Goal: Information Seeking & Learning: Learn about a topic

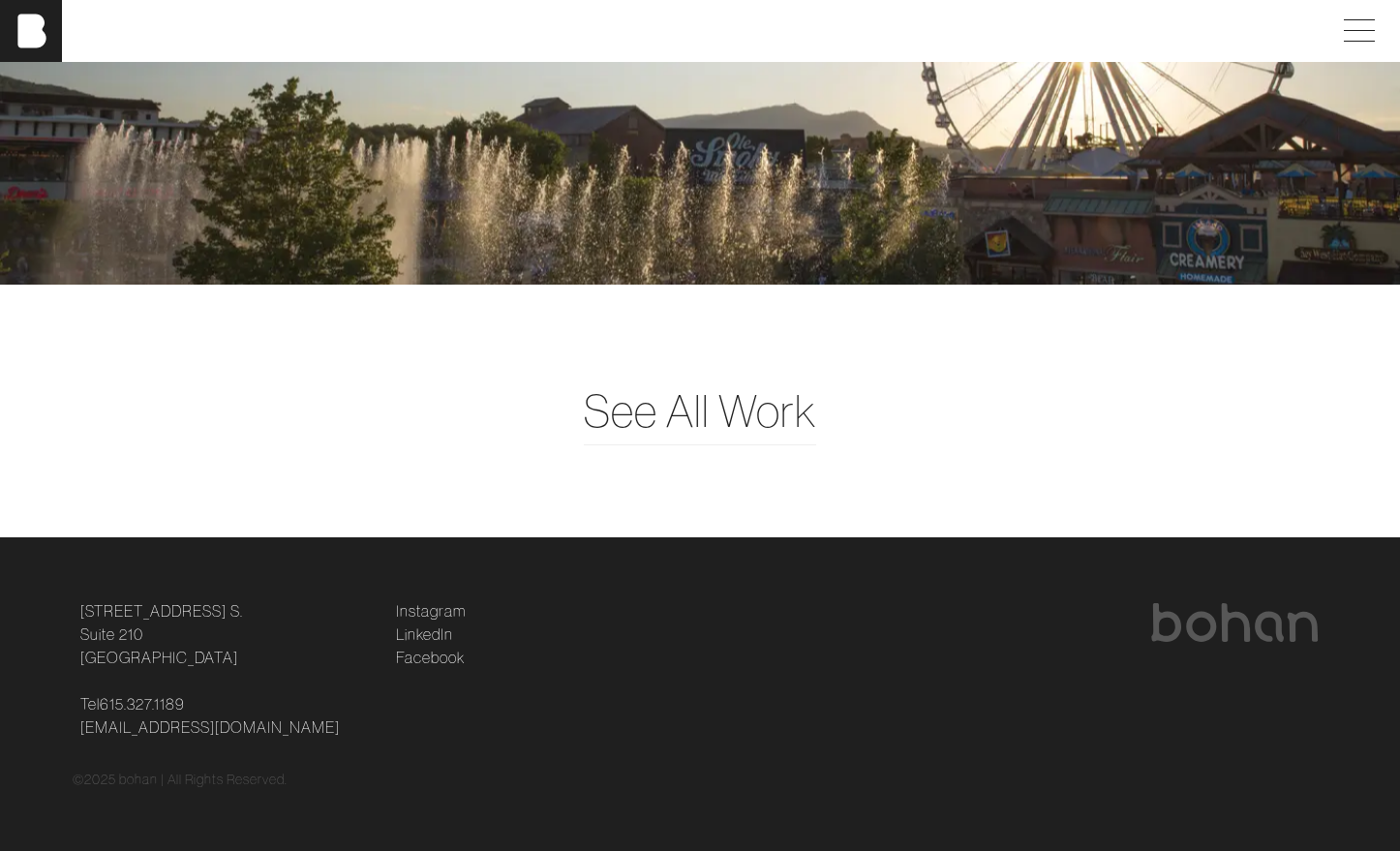
scroll to position [5022, 0]
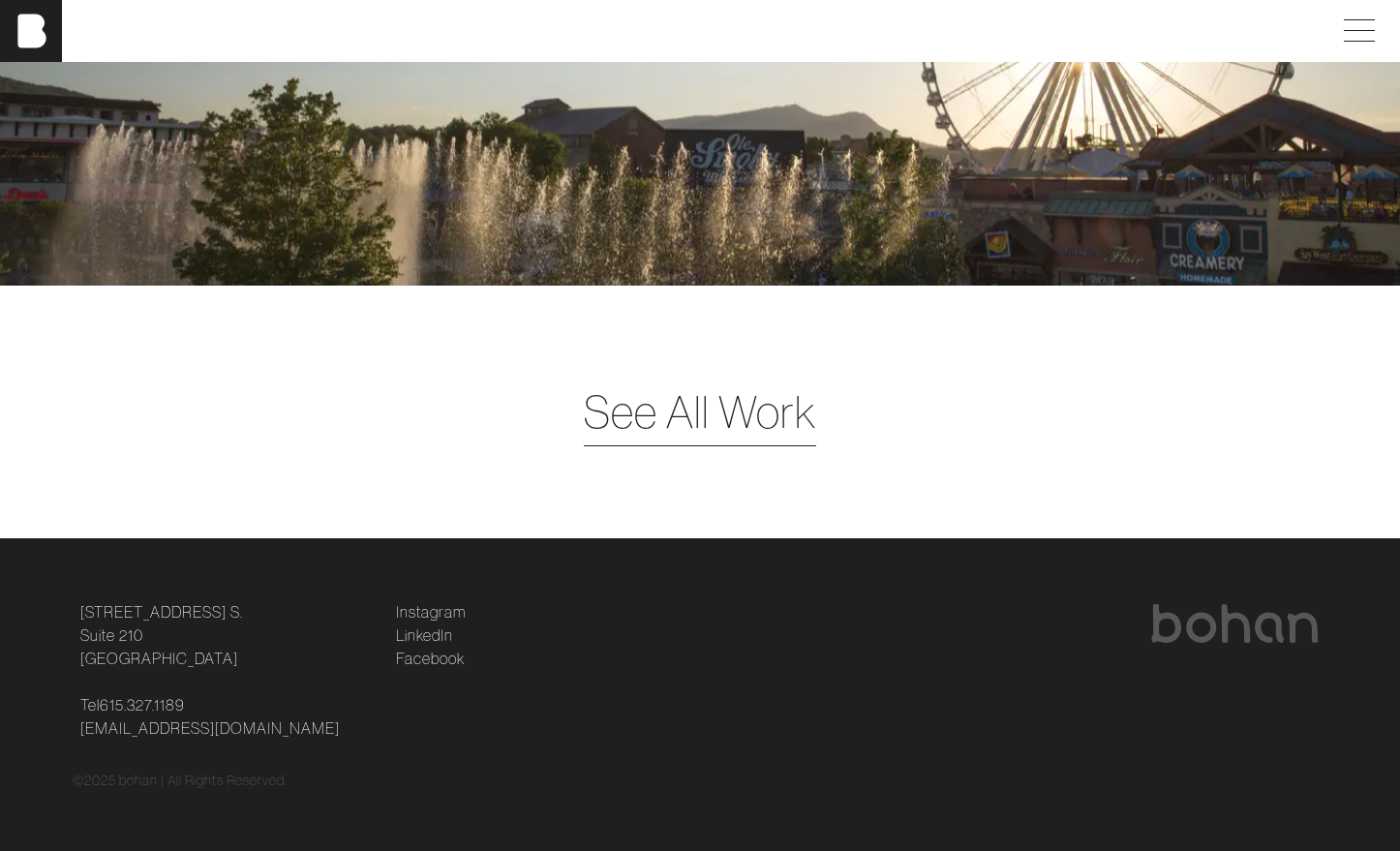
click at [666, 401] on span "See All Work" at bounding box center [700, 412] width 233 height 67
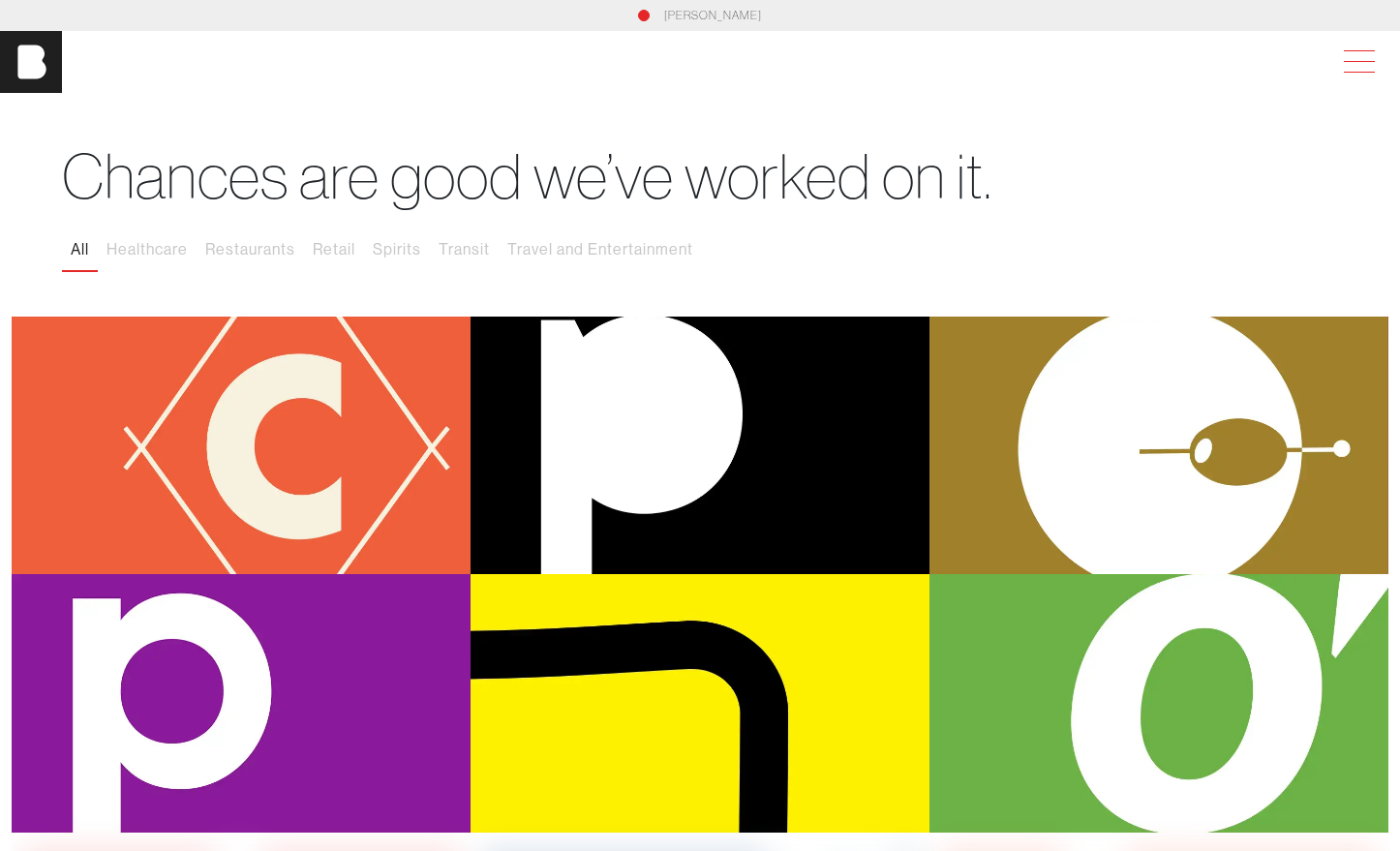
click at [1352, 69] on span at bounding box center [1354, 62] width 45 height 35
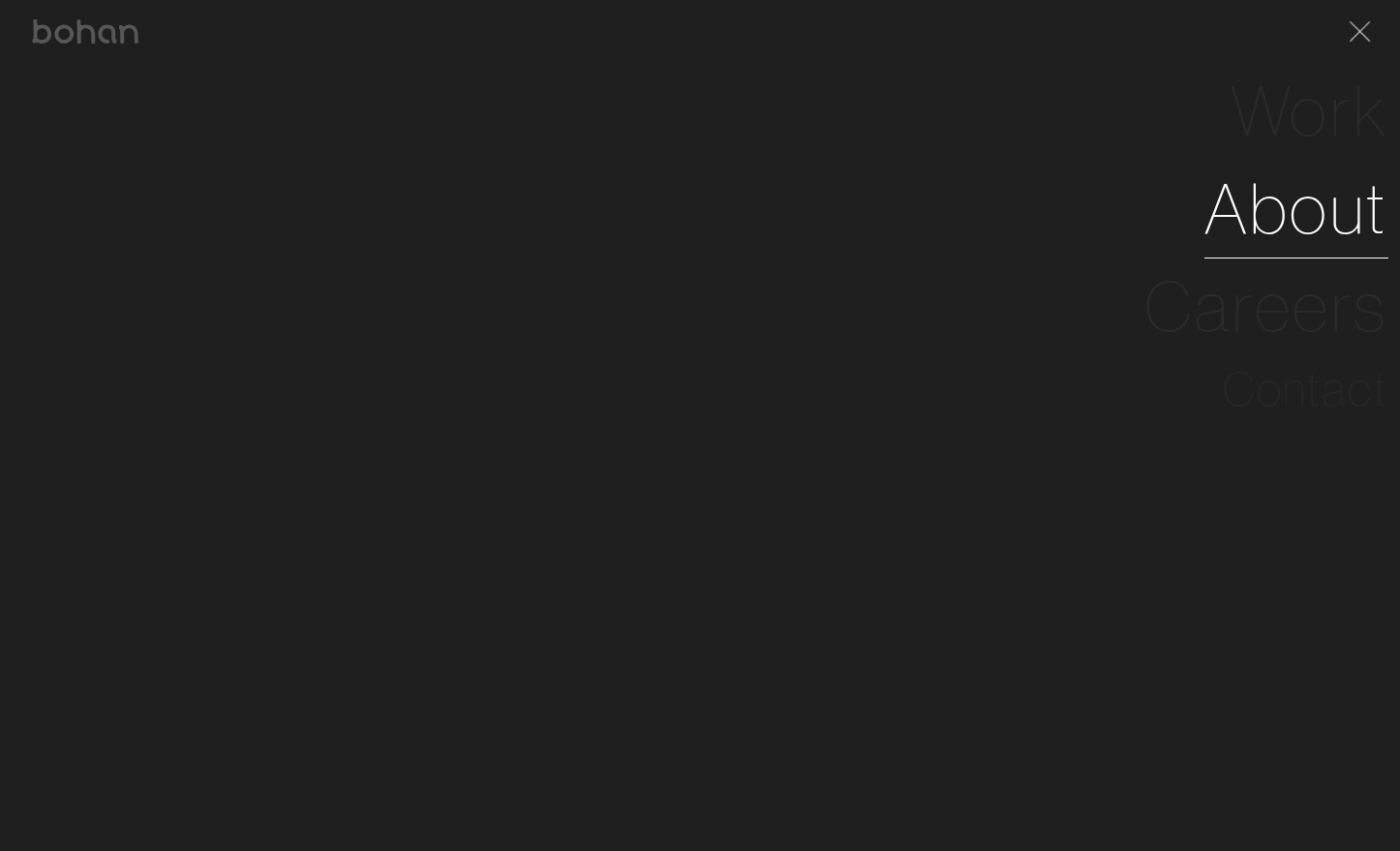
click at [1318, 216] on link "About" at bounding box center [1296, 209] width 184 height 97
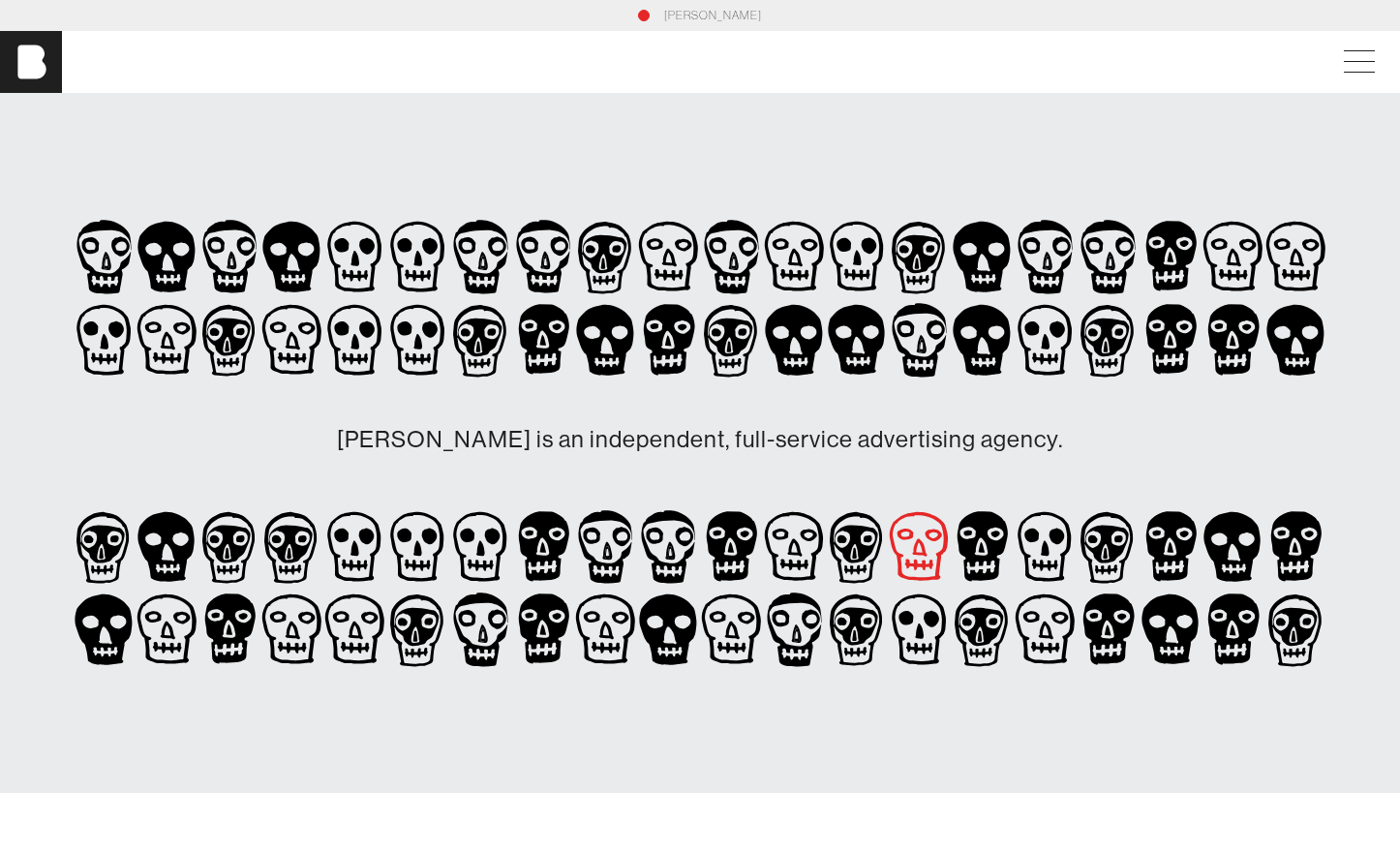
click at [922, 540] on icon at bounding box center [918, 548] width 63 height 84
click at [914, 638] on icon at bounding box center [918, 629] width 63 height 84
click at [1364, 59] on span at bounding box center [1354, 62] width 45 height 35
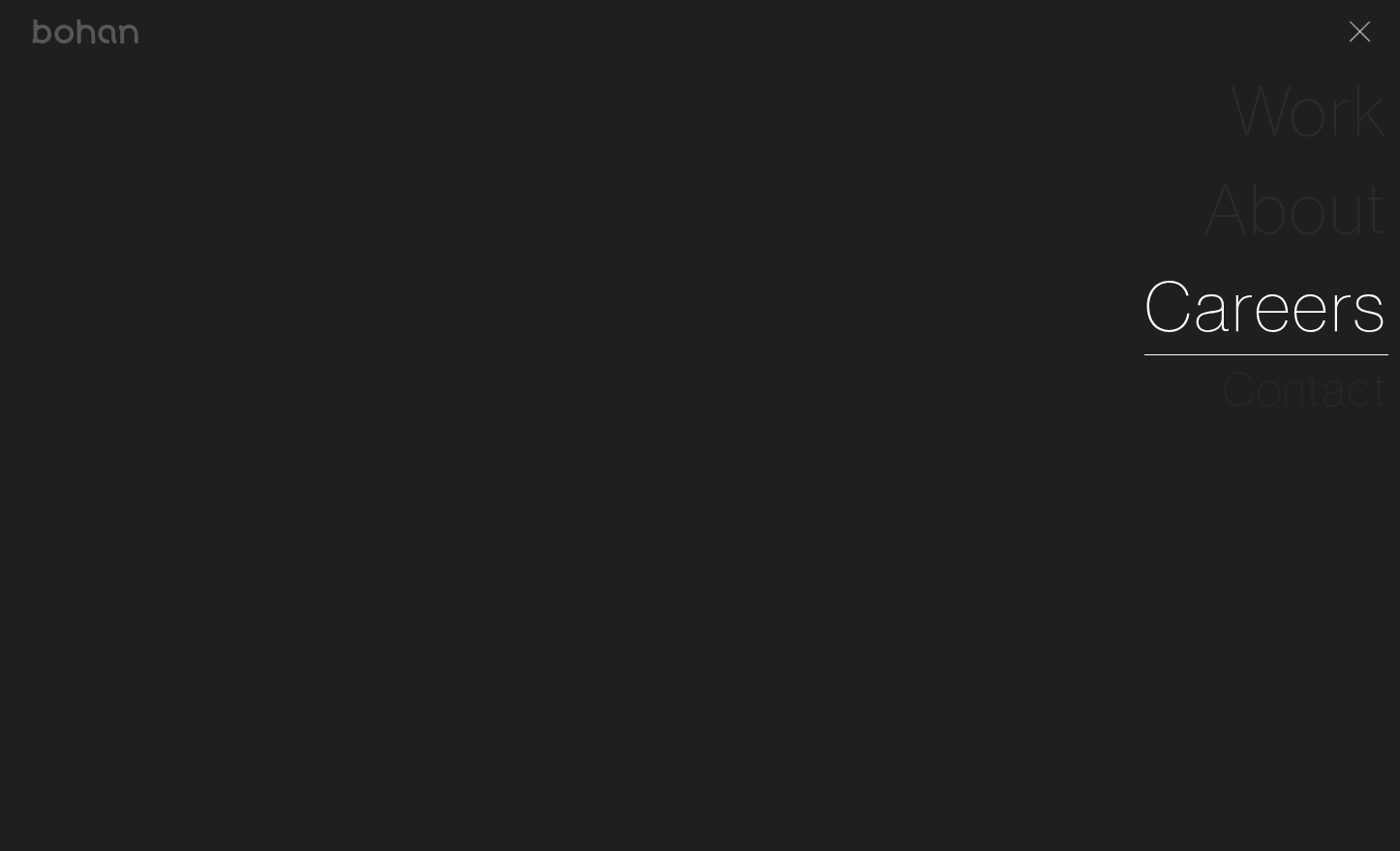
click at [1268, 323] on link "Careers" at bounding box center [1265, 306] width 243 height 97
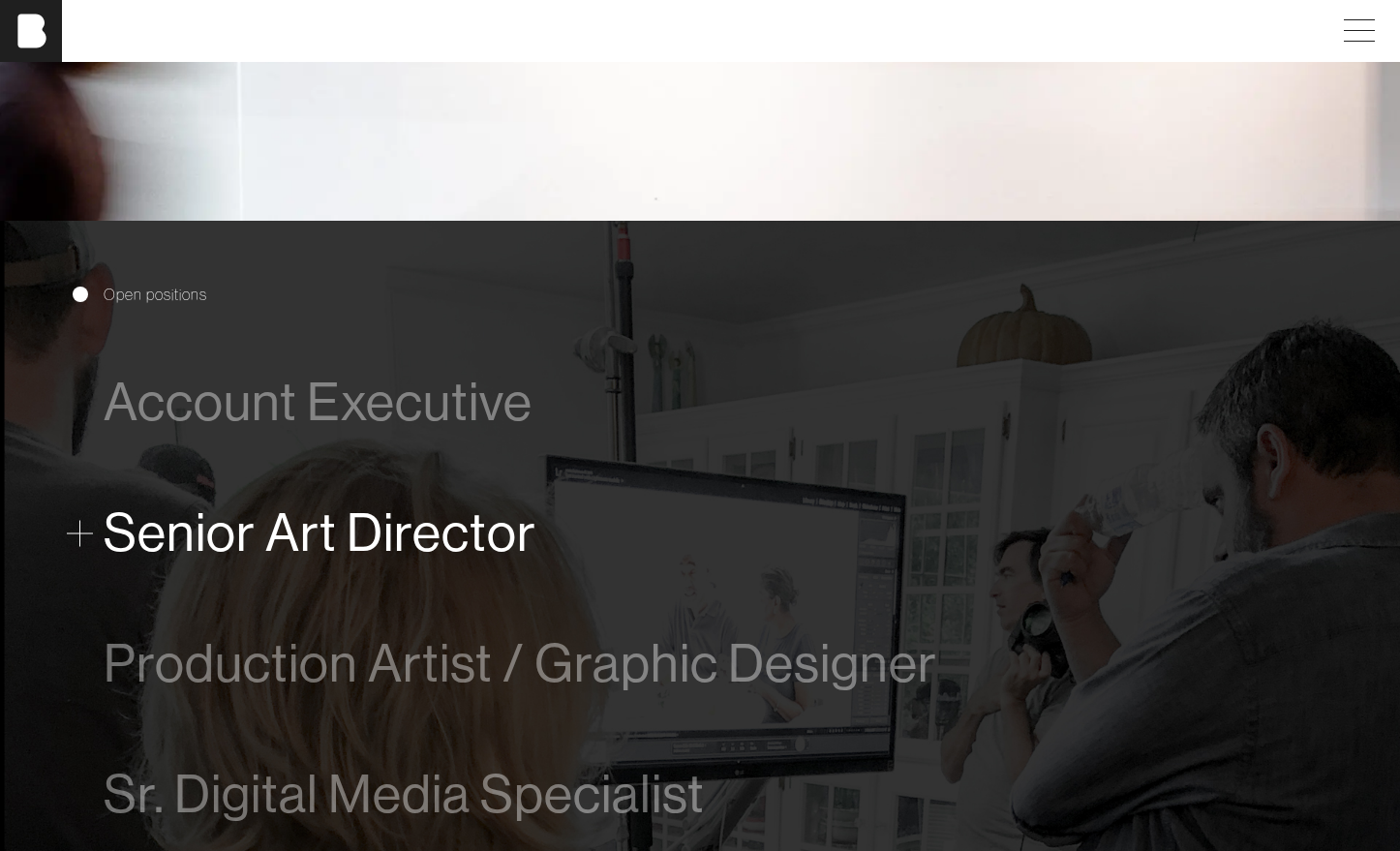
scroll to position [844, 0]
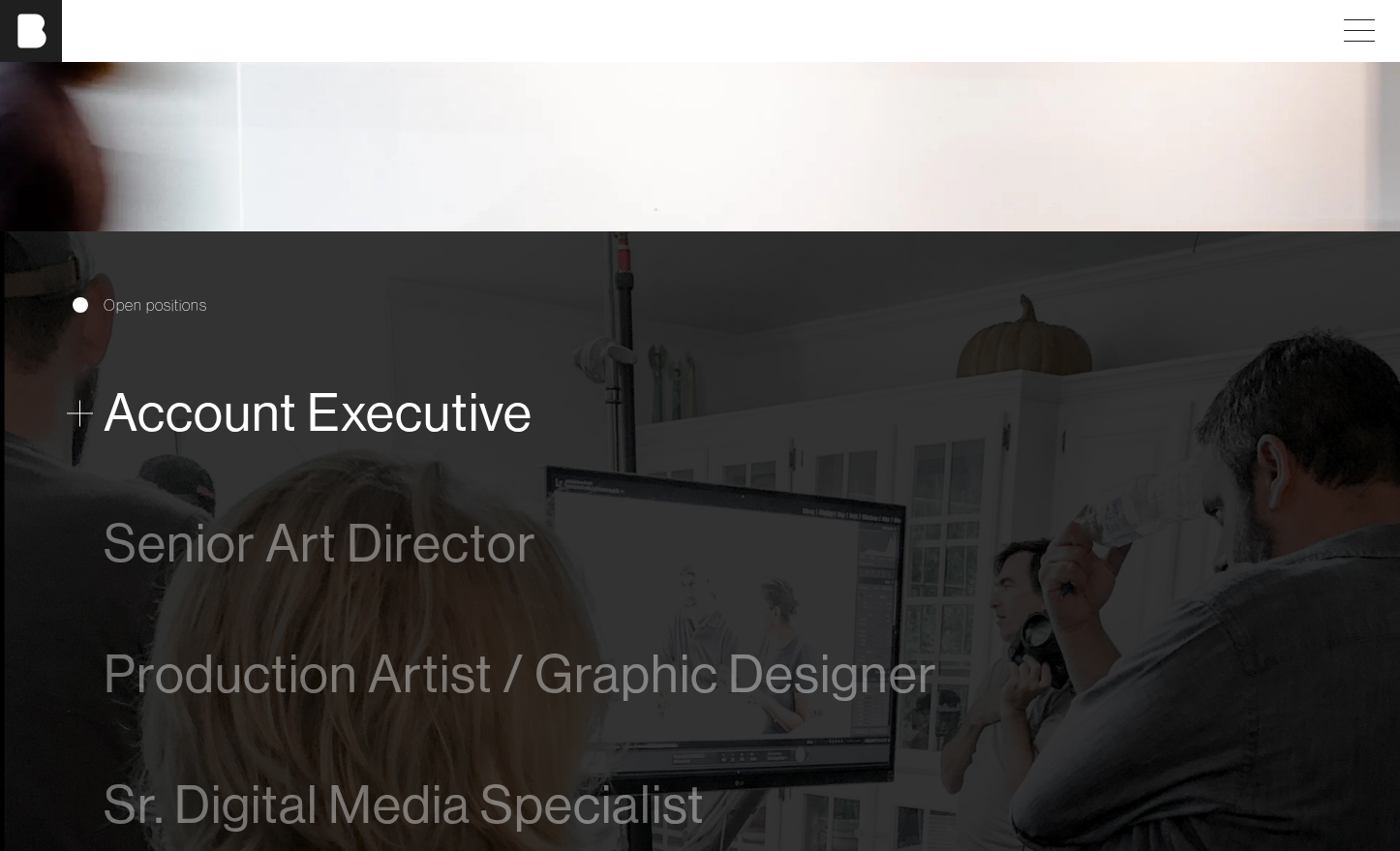
click at [458, 419] on span "Account Executive" at bounding box center [318, 413] width 429 height 59
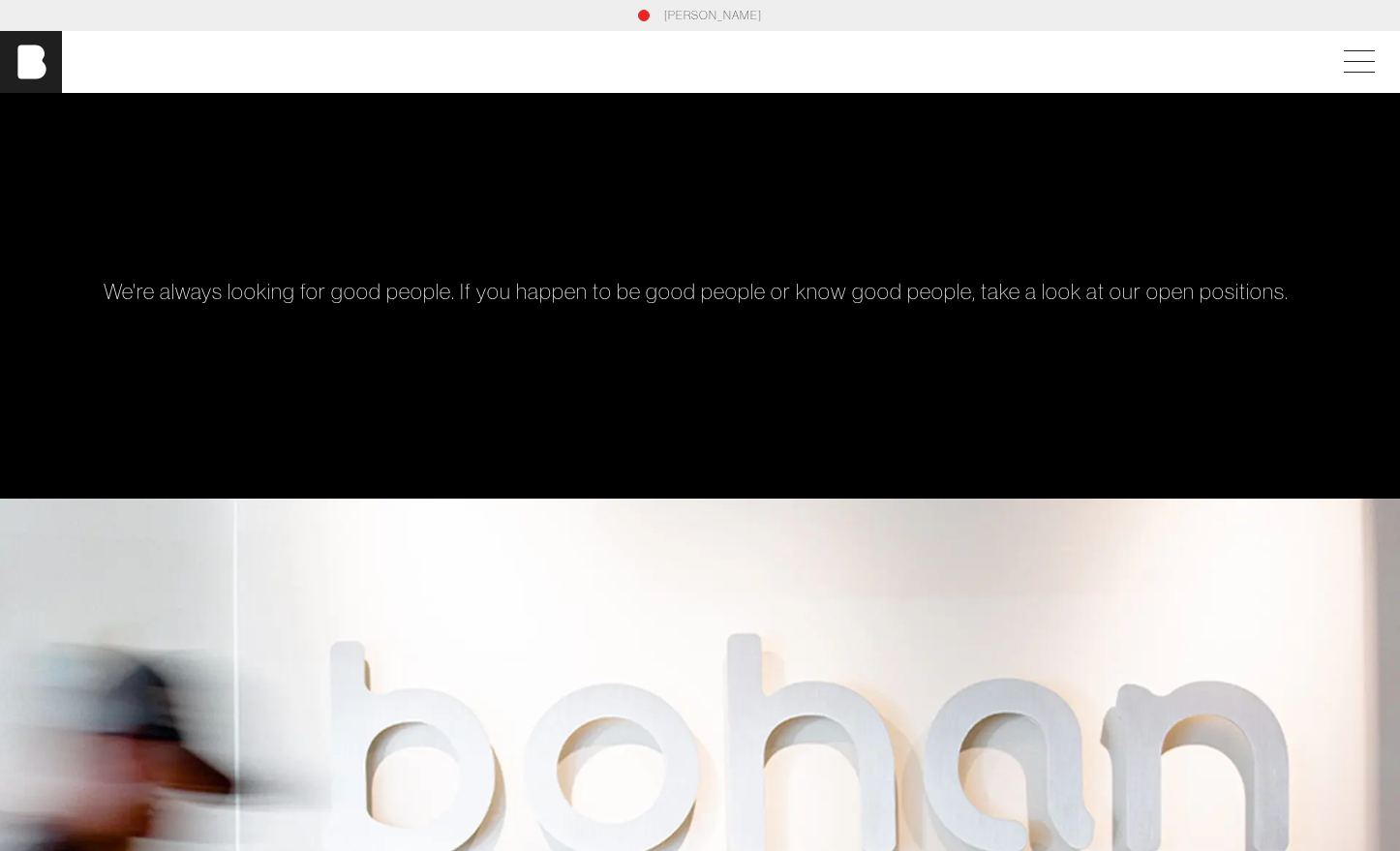
scroll to position [0, 0]
click at [35, 69] on img at bounding box center [31, 62] width 62 height 62
